Goal: Navigation & Orientation: Find specific page/section

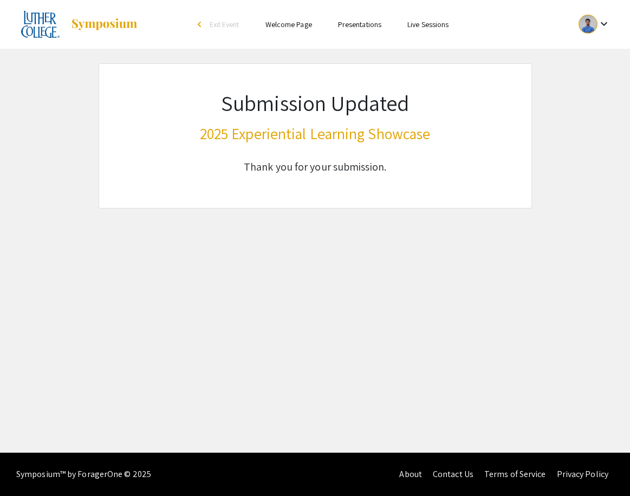
click at [598, 22] on mat-icon "keyboard_arrow_down" at bounding box center [603, 23] width 13 height 13
click at [593, 95] on button "Sign out" at bounding box center [588, 106] width 67 height 26
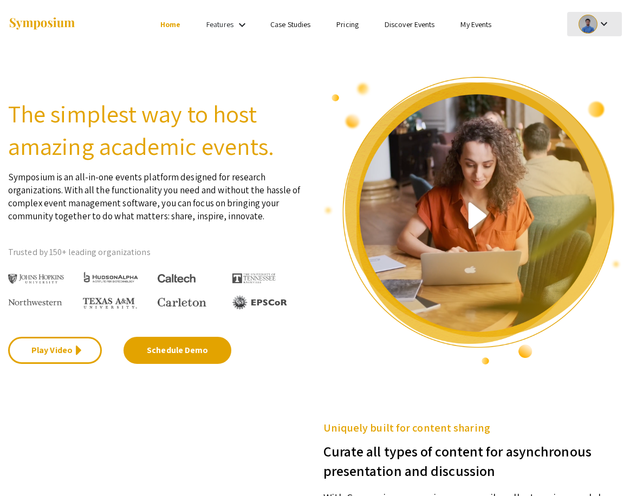
click at [609, 27] on mat-icon "keyboard_arrow_down" at bounding box center [603, 23] width 13 height 13
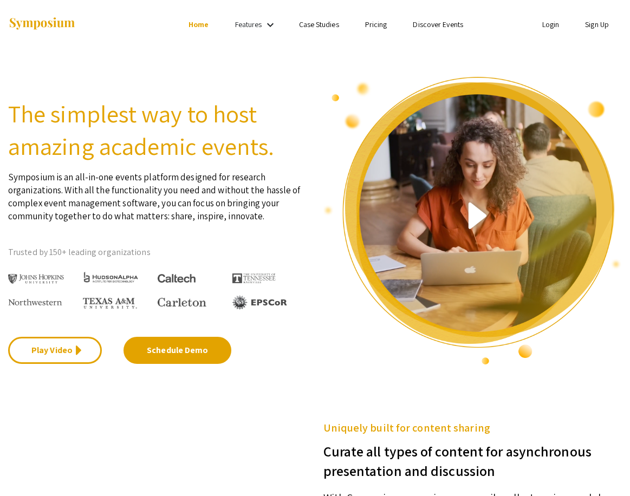
click at [594, 80] on img at bounding box center [472, 221] width 299 height 290
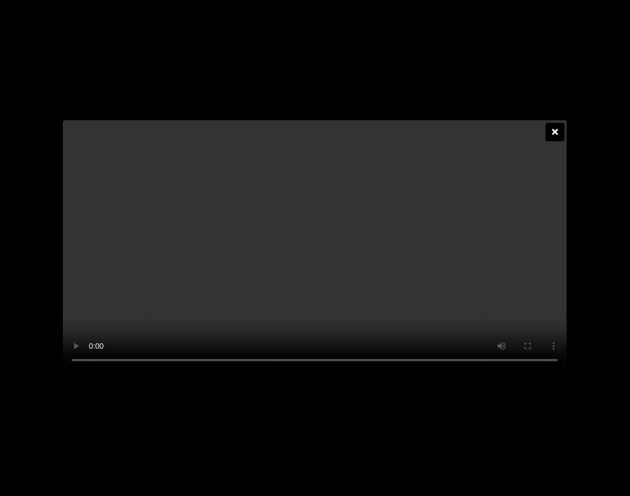
click at [548, 123] on div at bounding box center [554, 132] width 19 height 18
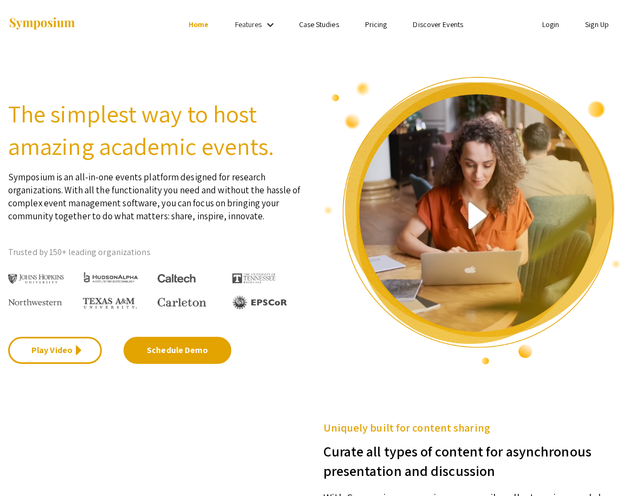
click at [587, 26] on link "Sign Up" at bounding box center [597, 24] width 24 height 10
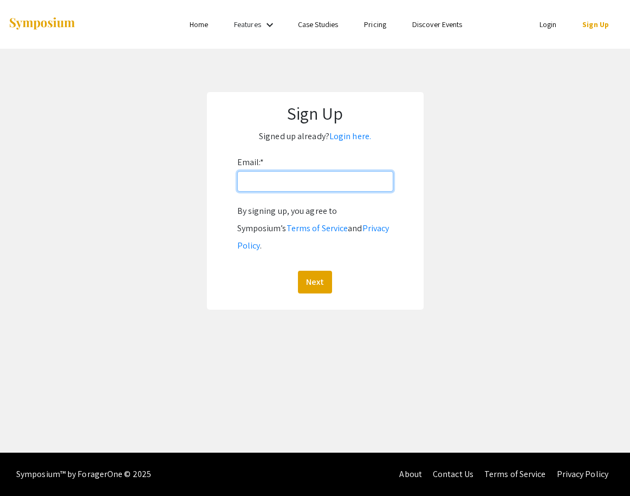
click at [312, 180] on input "Email: *" at bounding box center [315, 181] width 156 height 21
type input "s"
click at [548, 15] on ul "Login Sign Up" at bounding box center [520, 24] width 203 height 49
click at [546, 23] on link "Login" at bounding box center [547, 24] width 17 height 10
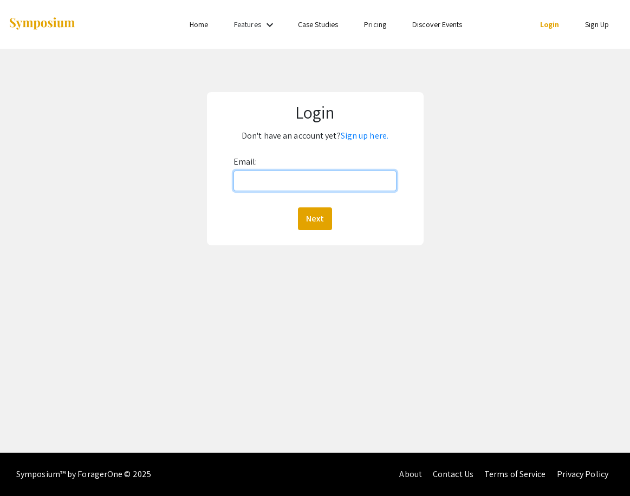
click at [389, 183] on input "Email:" at bounding box center [314, 181] width 163 height 21
click at [320, 187] on input "Email:" at bounding box center [314, 181] width 163 height 21
type input "[EMAIL_ADDRESS][DOMAIN_NAME]"
click at [315, 218] on button "Next" at bounding box center [315, 218] width 34 height 23
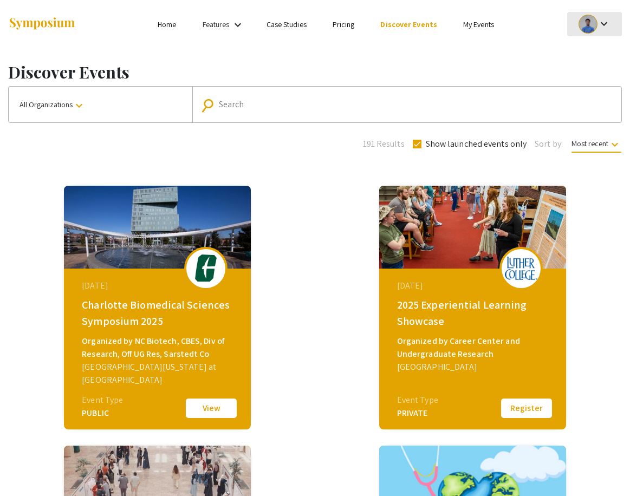
click at [601, 23] on mat-icon "keyboard_arrow_down" at bounding box center [603, 23] width 13 height 13
drag, startPoint x: 589, startPoint y: 75, endPoint x: 582, endPoint y: 78, distance: 7.3
click at [589, 75] on button "My Submissions" at bounding box center [588, 80] width 67 height 26
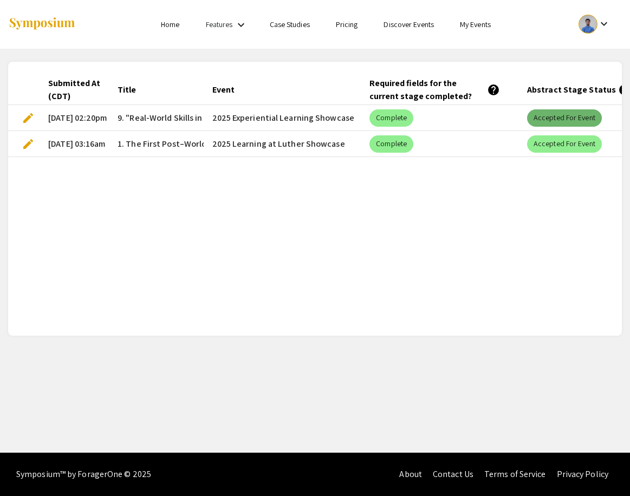
click at [576, 120] on mat-chip "Accepted for Event" at bounding box center [564, 117] width 75 height 17
click at [544, 79] on mat-header-cell "Abstract Stage Status help" at bounding box center [597, 90] width 158 height 30
click at [231, 88] on div "Event" at bounding box center [223, 89] width 22 height 13
click at [240, 89] on div at bounding box center [240, 89] width 1 height 5
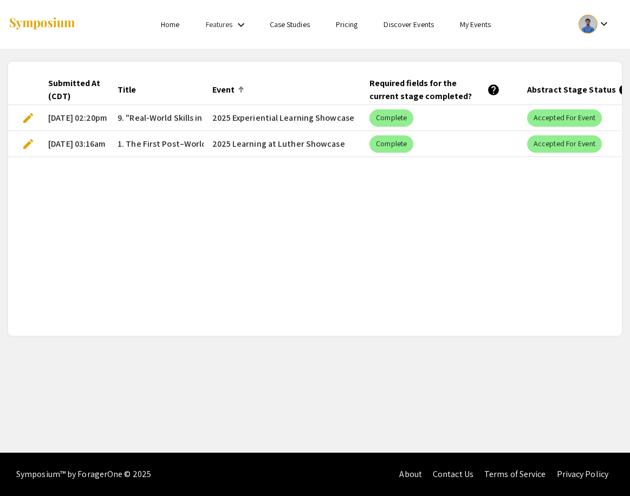
click at [170, 122] on span "9. "Real-World Skills in Hospitality and Communication"" at bounding box center [223, 118] width 210 height 13
click at [479, 25] on link "My Events" at bounding box center [475, 24] width 31 height 10
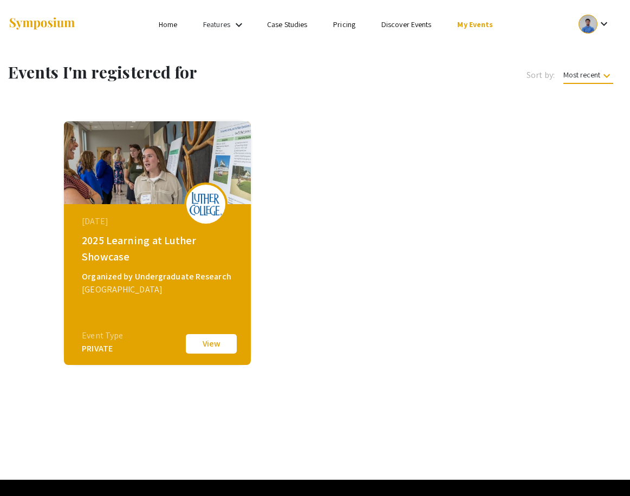
click at [544, 63] on div "Sort by: Most recent keyboard_arrow_down" at bounding box center [498, 71] width 246 height 19
click at [595, 70] on span "Most recent keyboard_arrow_down" at bounding box center [588, 77] width 50 height 14
click at [588, 131] on button "Event name" at bounding box center [583, 128] width 77 height 26
click at [596, 73] on span "Event name keyboard_arrow_down" at bounding box center [588, 77] width 49 height 14
click at [595, 148] on button "Organization name" at bounding box center [591, 154] width 77 height 26
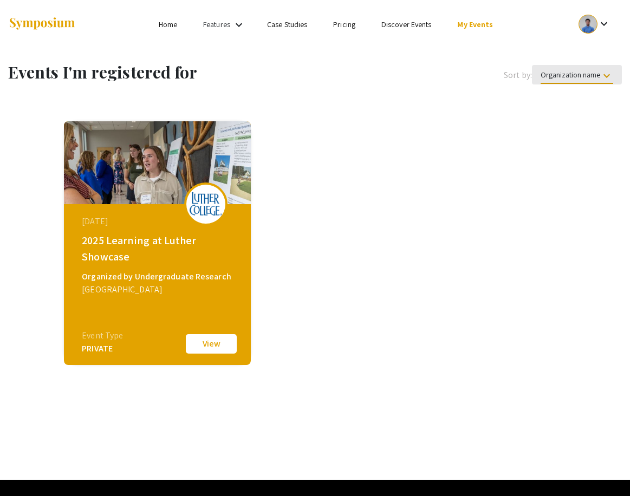
click at [594, 80] on span "Organization name keyboard_arrow_down" at bounding box center [576, 77] width 73 height 14
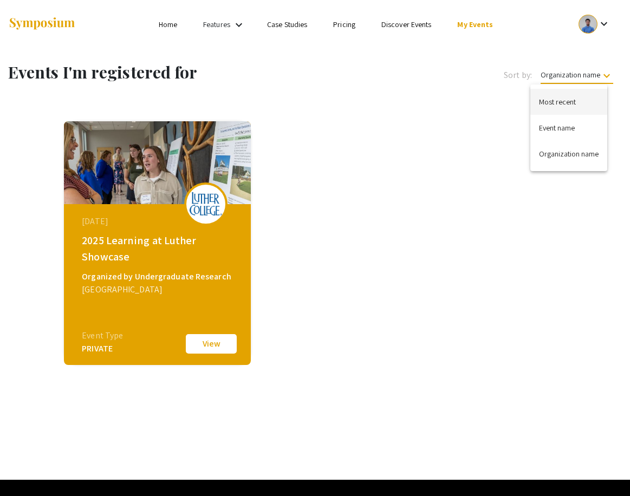
click at [588, 104] on button "Most recent" at bounding box center [568, 102] width 77 height 26
click at [173, 25] on link "Home" at bounding box center [168, 24] width 18 height 10
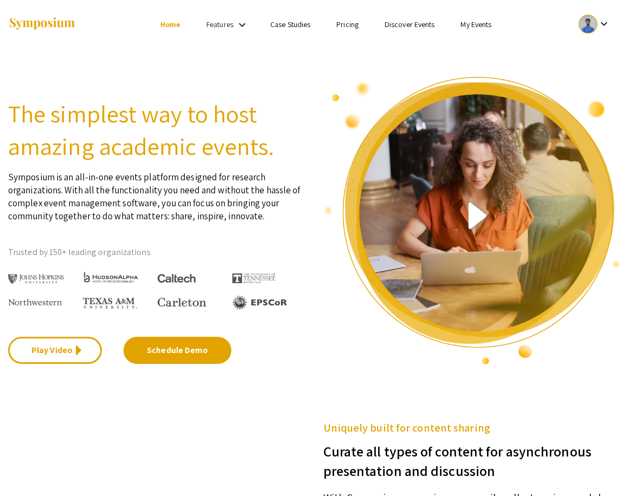
click at [224, 25] on link "Features" at bounding box center [219, 24] width 27 height 10
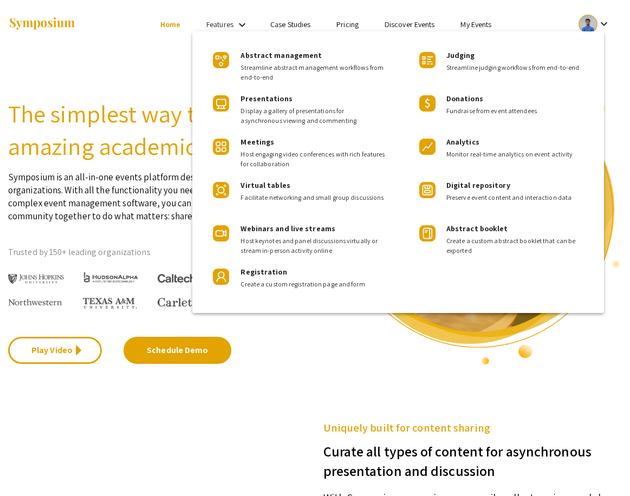
click at [292, 22] on div at bounding box center [315, 248] width 630 height 496
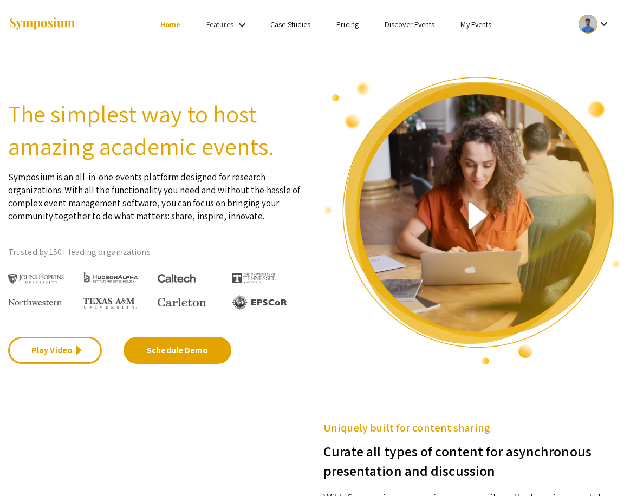
click at [344, 23] on link "Pricing" at bounding box center [347, 24] width 22 height 10
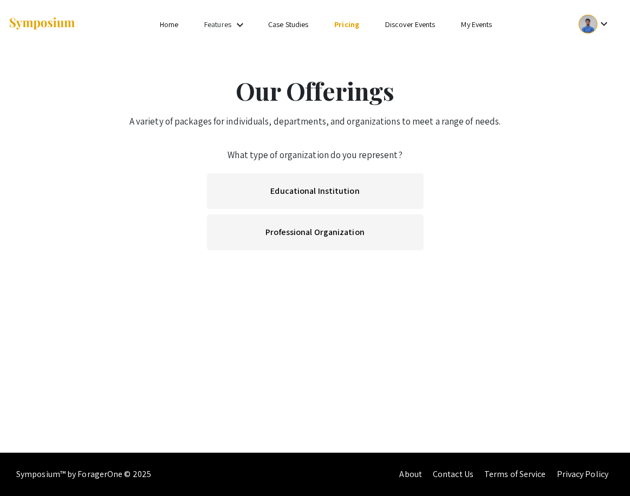
click at [412, 29] on li "Discover Events" at bounding box center [410, 24] width 76 height 13
click at [413, 24] on link "Discover Events" at bounding box center [410, 24] width 50 height 10
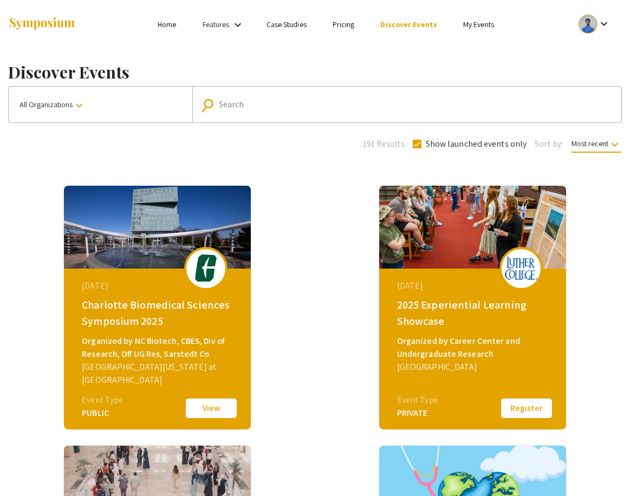
click at [370, 94] on mat-form-field "search Search" at bounding box center [406, 105] width 429 height 36
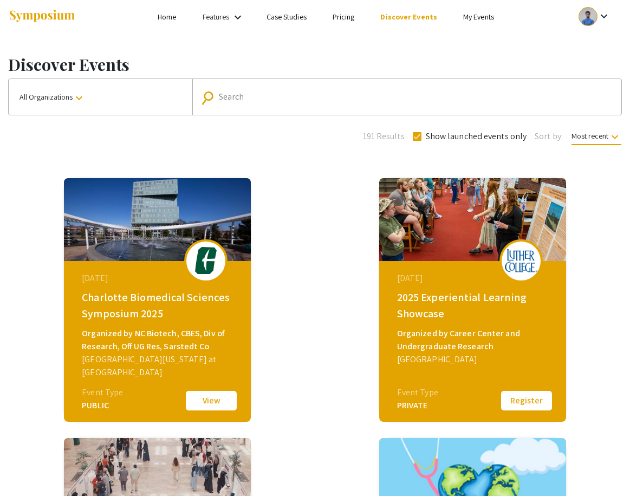
scroll to position [91, 0]
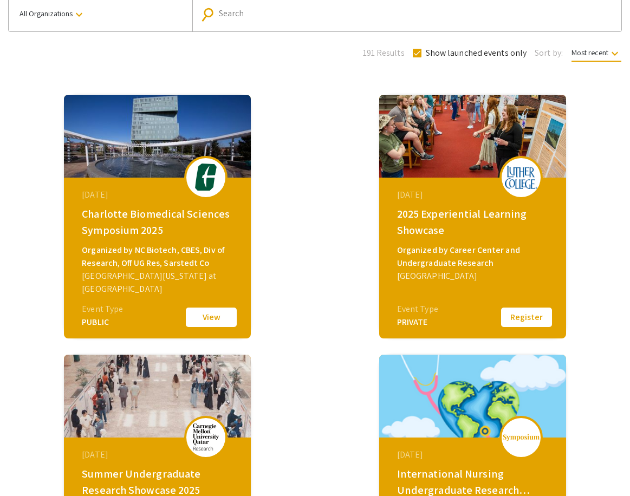
click at [441, 211] on div "2025 Experiential Learning Showcase" at bounding box center [474, 222] width 154 height 32
click at [497, 168] on img at bounding box center [472, 136] width 187 height 83
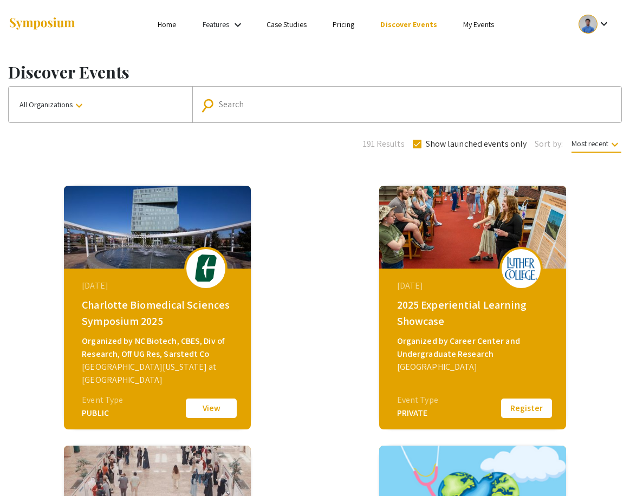
scroll to position [0, 0]
